Goal: Transaction & Acquisition: Subscribe to service/newsletter

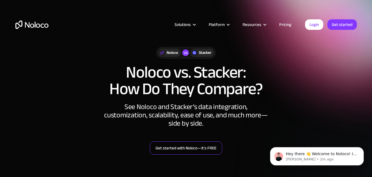
click at [164, 145] on link "Get started with Noloco—it’s FREE" at bounding box center [186, 147] width 72 height 13
